Goal: Task Accomplishment & Management: Manage account settings

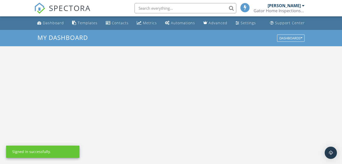
scroll to position [472, 350]
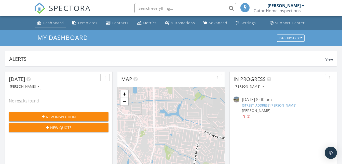
click at [56, 19] on link "Dashboard" at bounding box center [50, 22] width 31 height 9
click at [328, 79] on div "button" at bounding box center [330, 78] width 5 height 4
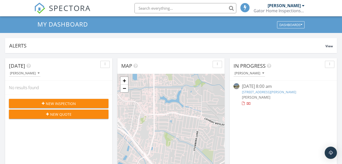
scroll to position [14, 0]
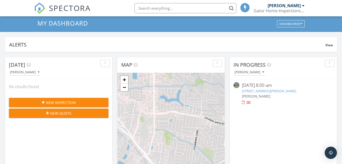
drag, startPoint x: 261, startPoint y: 96, endPoint x: 248, endPoint y: 93, distance: 13.5
click at [248, 93] on div "[PERSON_NAME]" at bounding box center [283, 95] width 83 height 5
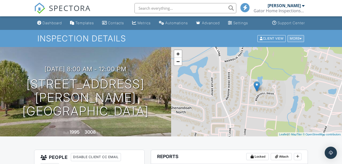
click at [296, 37] on div "More" at bounding box center [296, 38] width 17 height 7
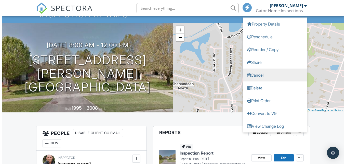
scroll to position [24, 0]
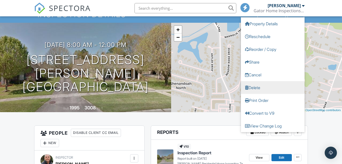
click at [267, 87] on link "Delete" at bounding box center [273, 87] width 64 height 13
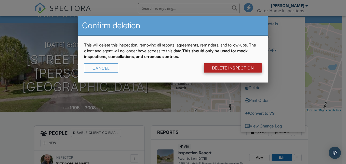
click at [239, 70] on link "DELETE Inspection" at bounding box center [233, 67] width 58 height 9
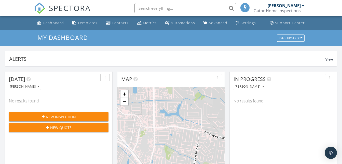
click at [329, 57] on span "View" at bounding box center [329, 59] width 7 height 4
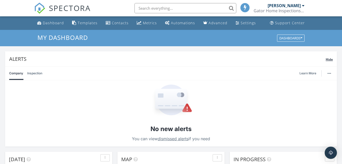
click at [329, 57] on span "Hide" at bounding box center [329, 59] width 7 height 4
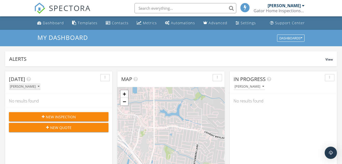
click at [40, 88] on button "[PERSON_NAME]" at bounding box center [25, 86] width 32 height 7
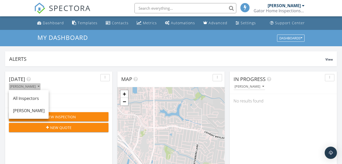
click at [40, 88] on button "[PERSON_NAME]" at bounding box center [25, 86] width 32 height 7
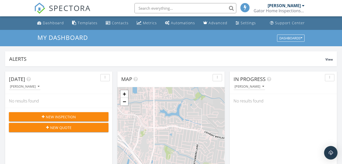
click at [330, 147] on div "Open Intercom Messenger" at bounding box center [332, 153] width 14 height 14
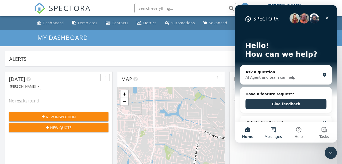
click at [272, 126] on button "Messages" at bounding box center [273, 132] width 25 height 20
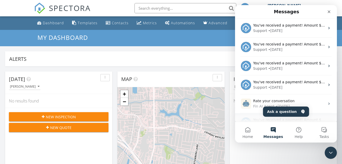
click at [278, 116] on div "You've received a payment! Amount $400.00 Fee $0.00 Net $400.00 Transaction # I…" at bounding box center [286, 122] width 102 height 19
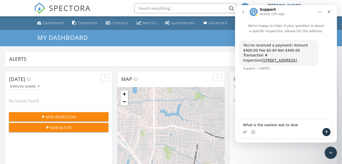
click at [295, 129] on div "Intercom messenger" at bounding box center [286, 132] width 93 height 8
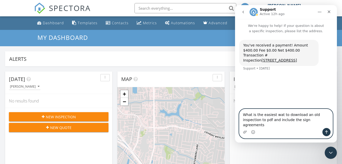
type textarea "What is the easiest wat to download an old inspection to pdf and include the si…"
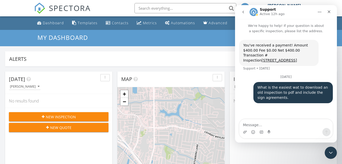
click at [317, 14] on button "Home" at bounding box center [320, 12] width 10 height 10
click at [242, 11] on icon "go back" at bounding box center [243, 12] width 4 height 4
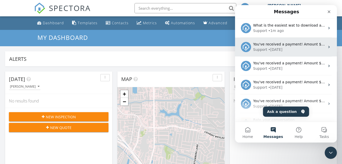
scroll to position [106, 0]
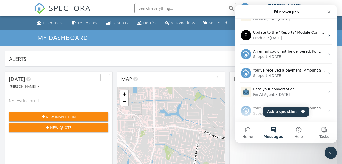
click at [274, 130] on button "Messages" at bounding box center [273, 132] width 25 height 20
click at [245, 132] on button "Home" at bounding box center [247, 132] width 25 height 20
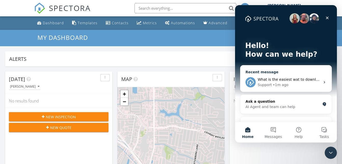
click at [291, 85] on div "Support • 1m ago" at bounding box center [289, 84] width 63 height 5
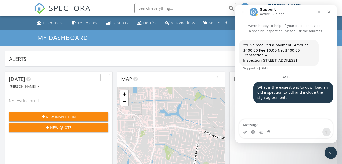
click at [315, 13] on button "Home" at bounding box center [320, 12] width 10 height 10
click at [319, 13] on icon "Home" at bounding box center [320, 12] width 4 height 4
click at [331, 11] on icon "Close" at bounding box center [329, 12] width 4 height 4
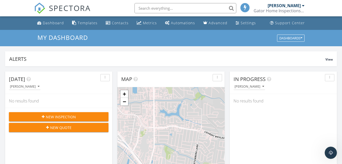
scroll to position [0, 0]
click at [291, 27] on link "Support Center" at bounding box center [287, 22] width 39 height 9
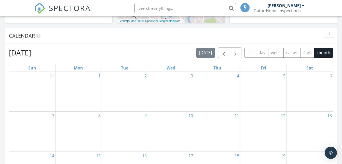
scroll to position [216, 0]
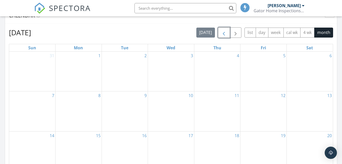
click at [225, 33] on span "button" at bounding box center [224, 33] width 6 height 6
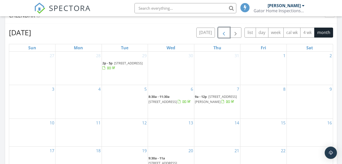
click at [208, 101] on span "13630 E Jolissaint Ave, Baton Rouge 70810" at bounding box center [216, 98] width 42 height 9
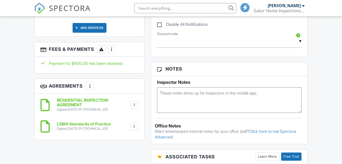
scroll to position [327, 0]
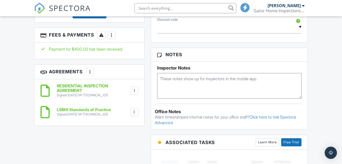
click at [133, 91] on div at bounding box center [134, 90] width 5 height 5
click at [129, 130] on li "Download" at bounding box center [120, 130] width 29 height 13
click at [134, 112] on div at bounding box center [134, 111] width 5 height 5
click at [123, 150] on li "Download" at bounding box center [120, 151] width 29 height 13
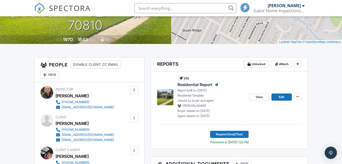
scroll to position [92, 0]
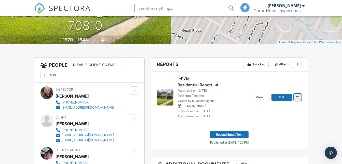
click at [296, 96] on icon at bounding box center [297, 97] width 3 height 4
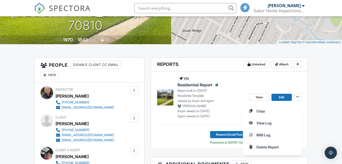
drag, startPoint x: 296, startPoint y: 96, endPoint x: 316, endPoint y: 109, distance: 23.8
click at [316, 109] on div "Copy View Log RRB Log Delete Report" at bounding box center [292, 129] width 99 height 52
click at [265, 96] on link "View" at bounding box center [259, 97] width 20 height 7
